Goal: Task Accomplishment & Management: Complete application form

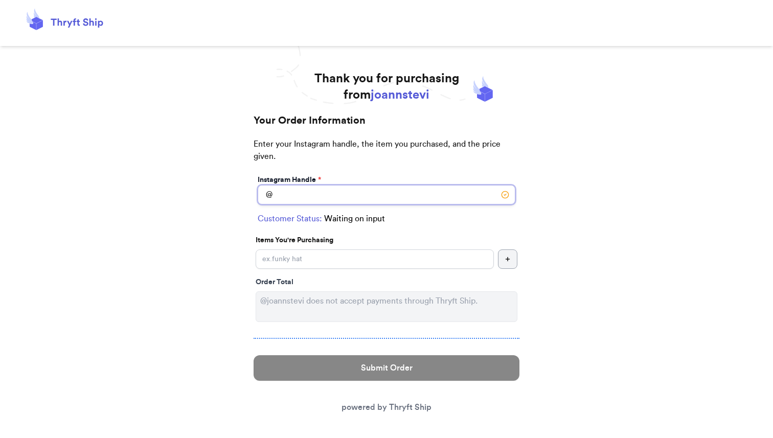
click at [297, 200] on input "Default translation language:" at bounding box center [387, 194] width 258 height 19
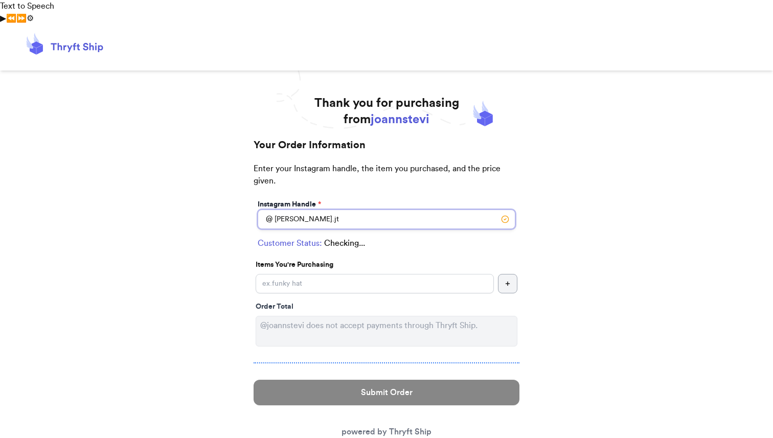
type input "[PERSON_NAME].jt"
click at [307, 274] on input "Voice options" at bounding box center [375, 283] width 238 height 19
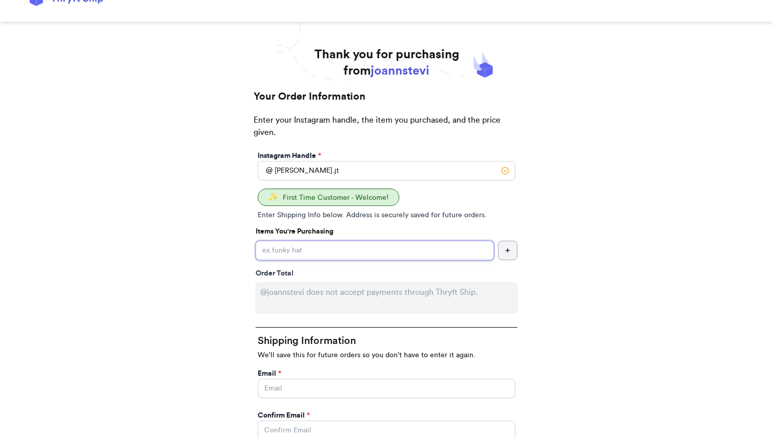
scroll to position [63, 0]
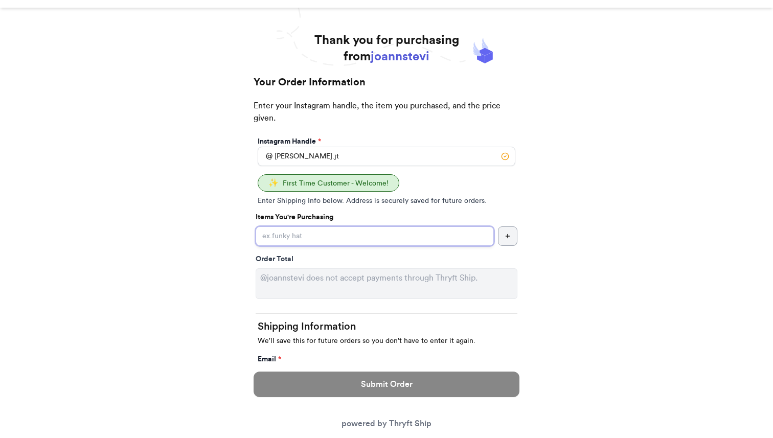
click at [280, 227] on input "Voice options" at bounding box center [375, 236] width 238 height 19
type input "patagonia fleece"
click at [306, 365] on input "Voice options" at bounding box center [387, 374] width 258 height 19
type input "[EMAIL_ADDRESS][DOMAIN_NAME]"
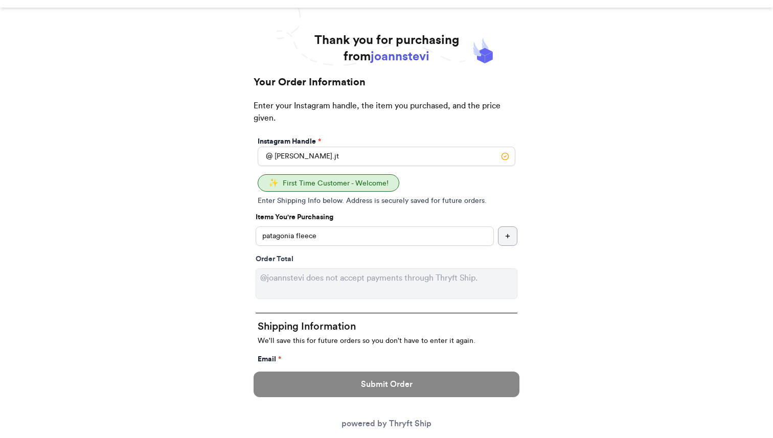
type input "[PERSON_NAME]"
type input "Tasso"
type input "[STREET_ADDRESS][PERSON_NAME]"
type input "Apt 203"
select select "CA"
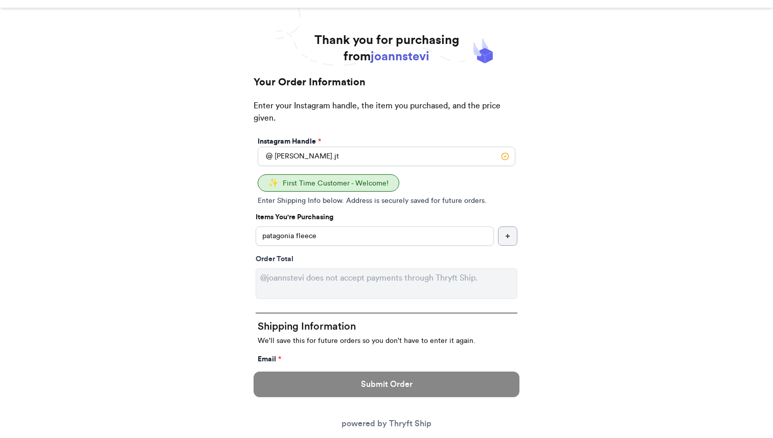
type input "[GEOGRAPHIC_DATA]"
type input "90037"
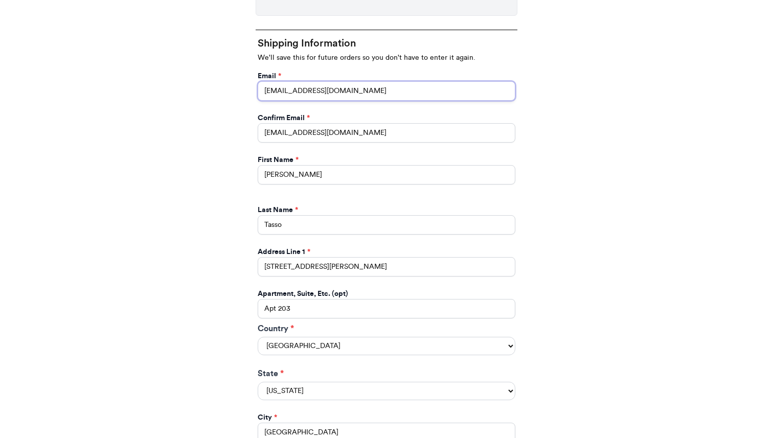
scroll to position [358, 0]
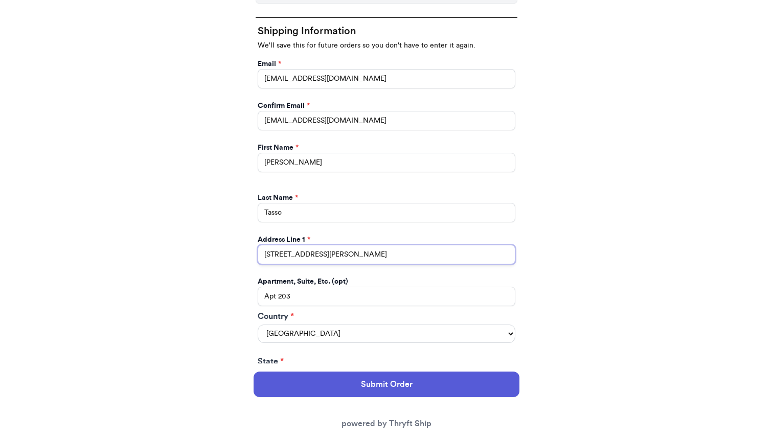
click at [297, 245] on input "[STREET_ADDRESS][PERSON_NAME]" at bounding box center [387, 254] width 258 height 19
type input "[STREET_ADDRESS]"
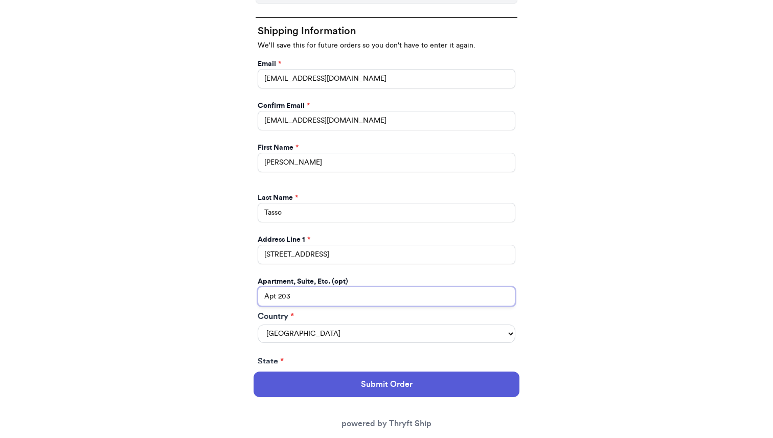
click at [277, 287] on input "Apt 203" at bounding box center [387, 296] width 258 height 19
click at [284, 287] on input "Apt 203" at bounding box center [387, 296] width 258 height 19
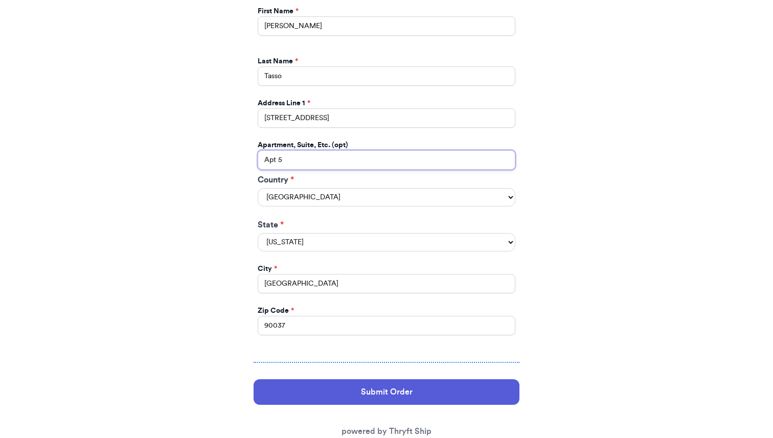
scroll to position [501, 0]
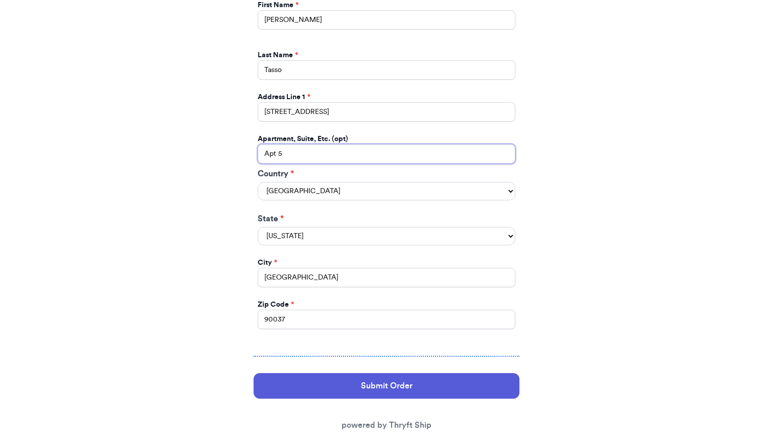
type input "Apt 5"
click at [285, 310] on input "90037" at bounding box center [387, 319] width 258 height 19
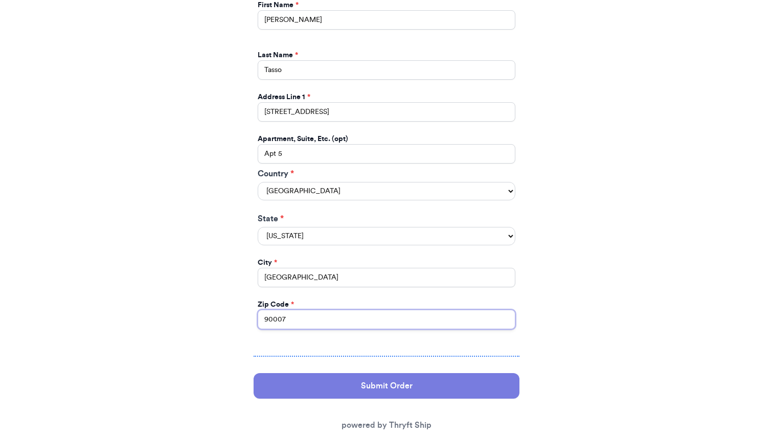
type input "90007"
click at [284, 373] on button "Submit Order" at bounding box center [387, 386] width 266 height 26
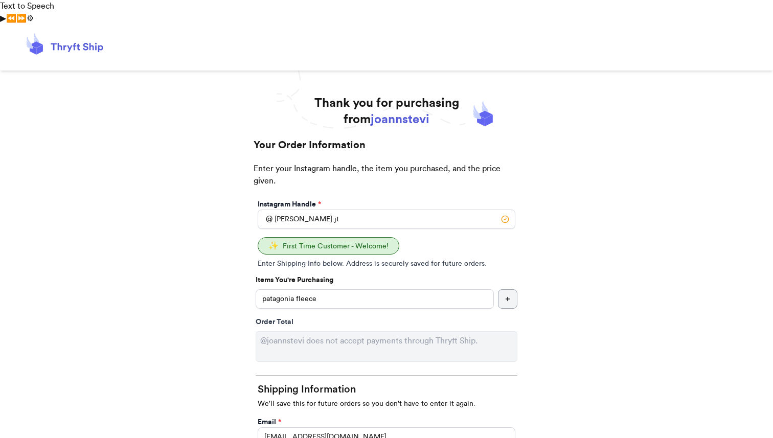
select select "CA"
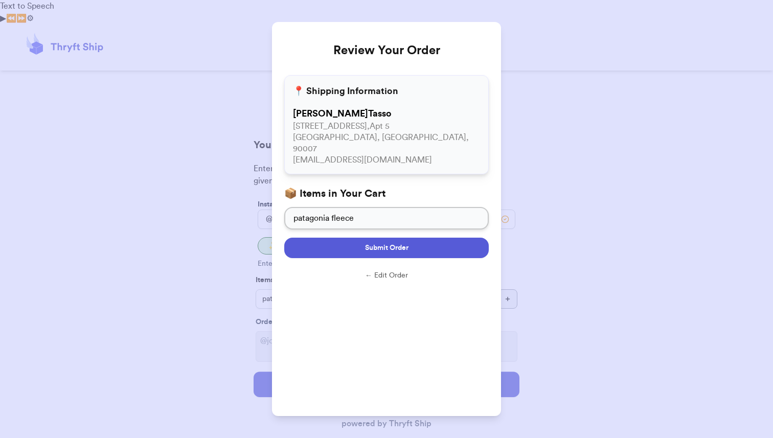
click at [356, 238] on button "Submit Order" at bounding box center [386, 248] width 205 height 20
